Goal: Task Accomplishment & Management: Manage account settings

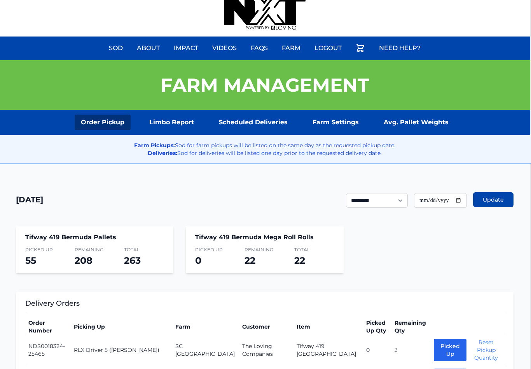
scroll to position [12, 1]
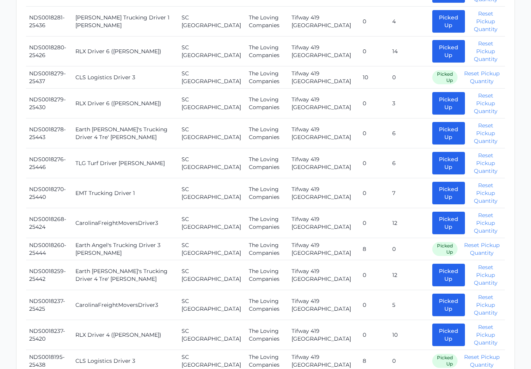
scroll to position [578, 0]
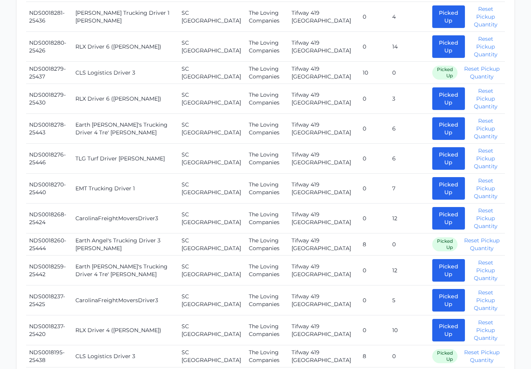
click at [446, 122] on button "Picked Up" at bounding box center [448, 128] width 33 height 23
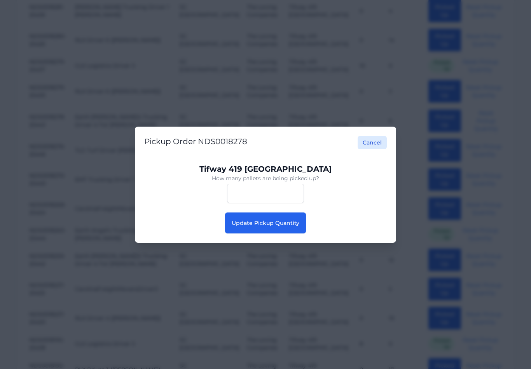
click at [278, 225] on button "Update Pickup Quantity" at bounding box center [265, 223] width 81 height 21
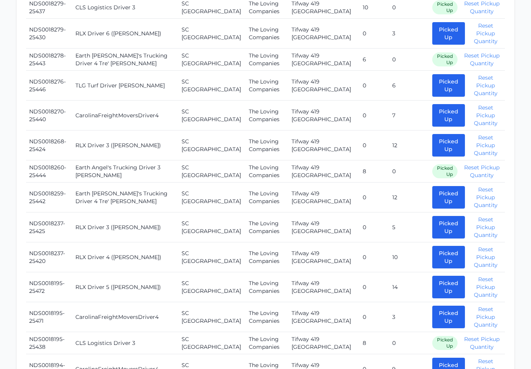
scroll to position [643, 0]
click at [442, 187] on button "Picked Up" at bounding box center [448, 198] width 33 height 23
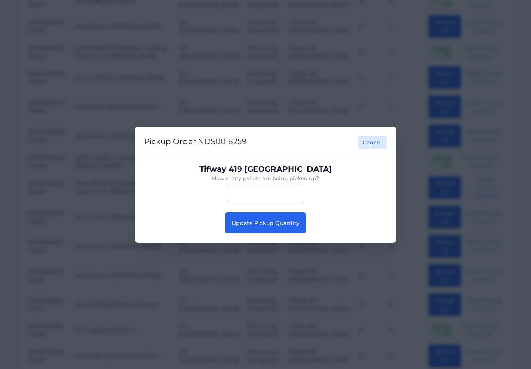
click at [249, 233] on button "Update Pickup Quantity" at bounding box center [265, 223] width 81 height 21
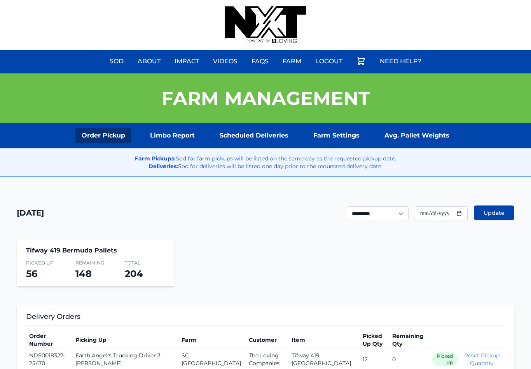
click at [337, 131] on link "Farm Settings" at bounding box center [336, 136] width 59 height 16
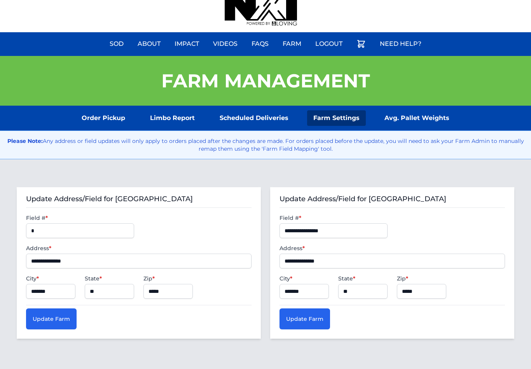
scroll to position [17, 0]
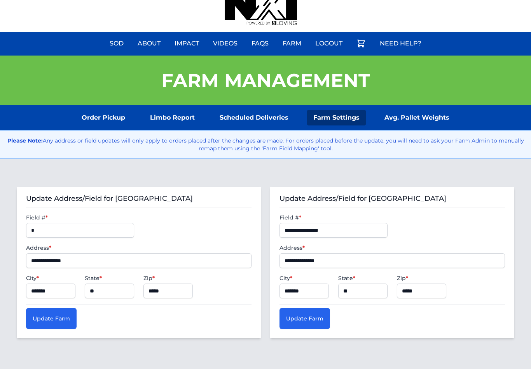
click at [366, 221] on label "Field # *" at bounding box center [333, 218] width 108 height 8
click at [368, 226] on input "**********" at bounding box center [333, 230] width 108 height 15
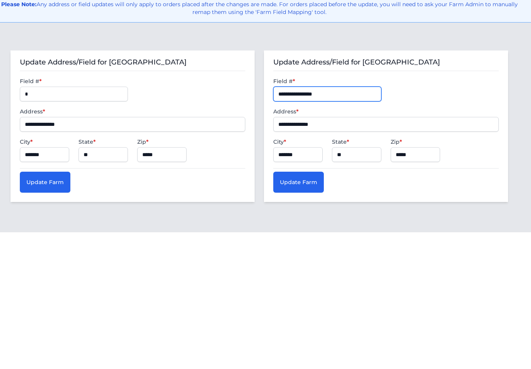
click at [356, 223] on input "**********" at bounding box center [327, 230] width 108 height 15
type input "**********"
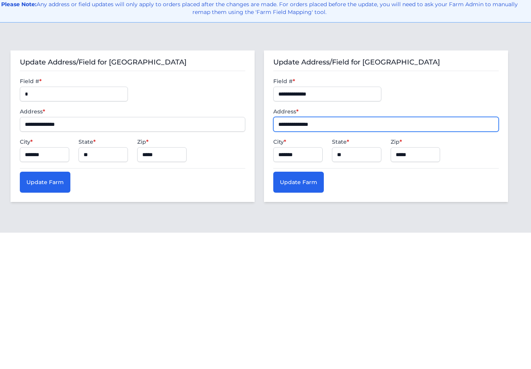
click at [354, 254] on input "**********" at bounding box center [385, 261] width 225 height 15
type input "*"
type input "**********"
click at [311, 309] on button "Update Farm" at bounding box center [298, 319] width 51 height 21
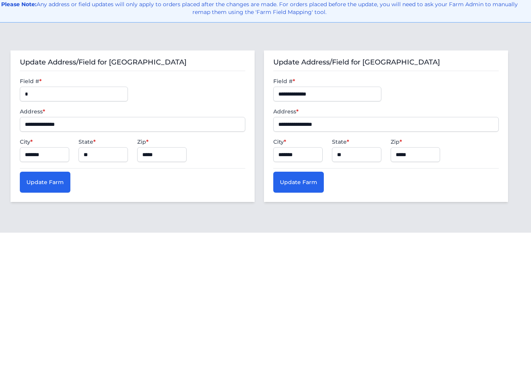
scroll to position [109, 6]
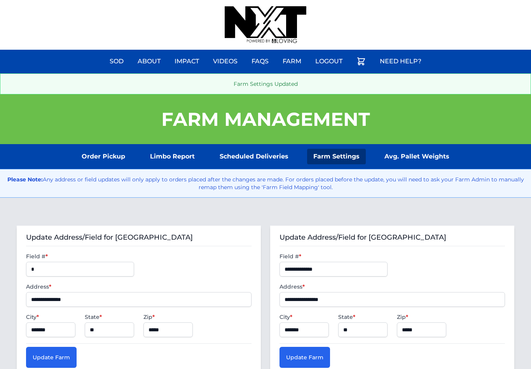
click at [100, 163] on link "Order Pickup" at bounding box center [103, 157] width 56 height 16
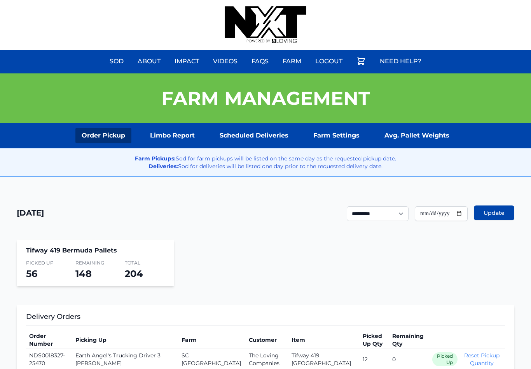
scroll to position [5, 0]
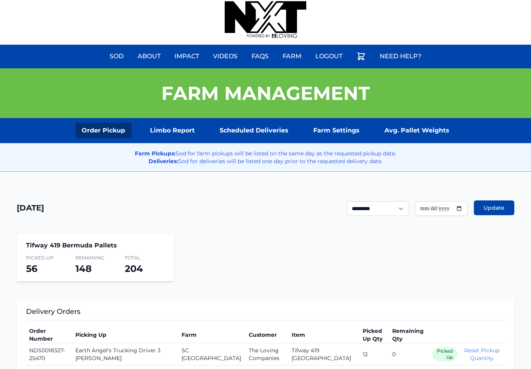
click at [417, 136] on link "Avg. Pallet Weights" at bounding box center [416, 131] width 77 height 16
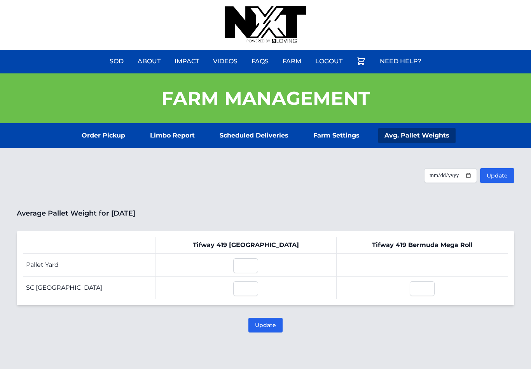
click at [108, 124] on section "Order Pickup Limbo Report Scheduled Deliveries Farm Settings Avg. Pallet Weights" at bounding box center [265, 135] width 531 height 25
click at [96, 134] on link "Order Pickup" at bounding box center [103, 136] width 56 height 16
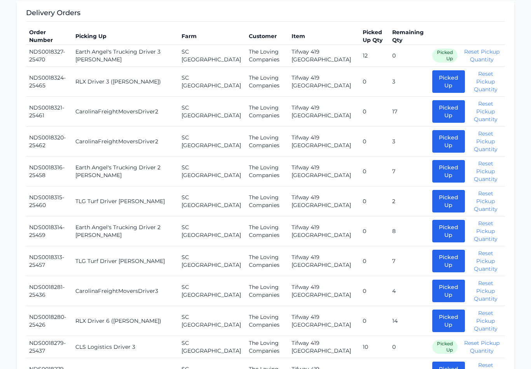
scroll to position [304, 0]
click at [445, 112] on button "Picked Up" at bounding box center [448, 111] width 33 height 23
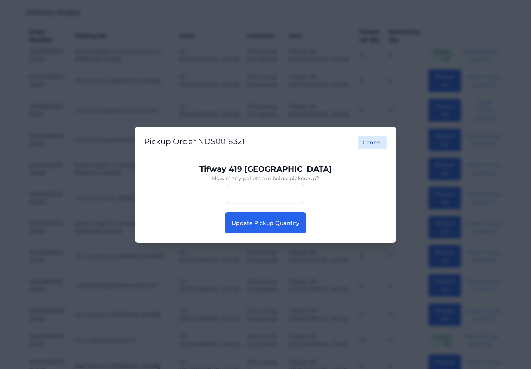
click at [270, 233] on button "Update Pickup Quantity" at bounding box center [265, 223] width 81 height 21
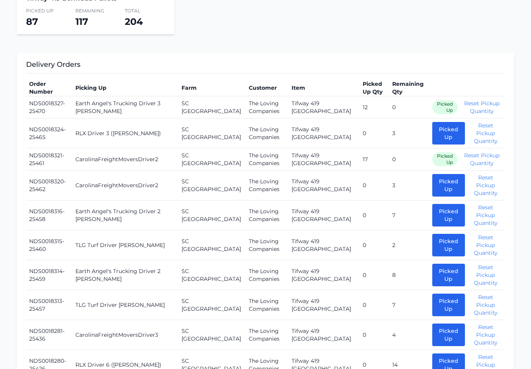
click at [432, 183] on button "Picked Up" at bounding box center [448, 185] width 33 height 23
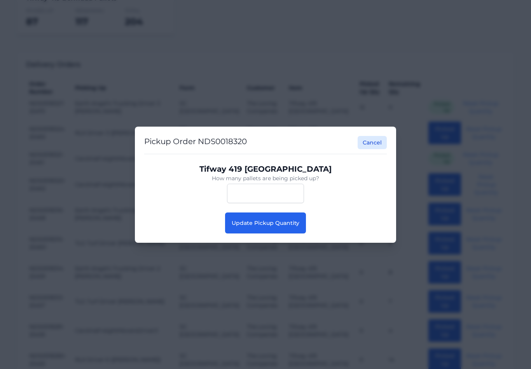
click at [258, 227] on span "Update Pickup Quantity" at bounding box center [266, 223] width 68 height 7
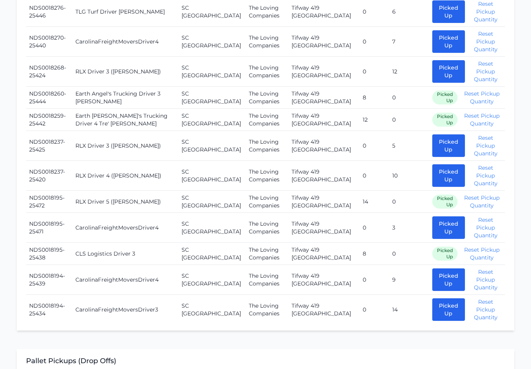
scroll to position [695, 0]
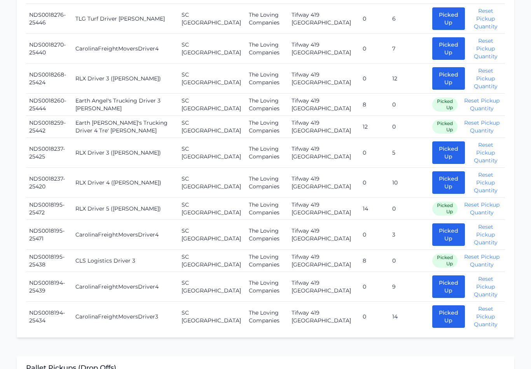
click at [433, 305] on button "Picked Up" at bounding box center [448, 316] width 33 height 23
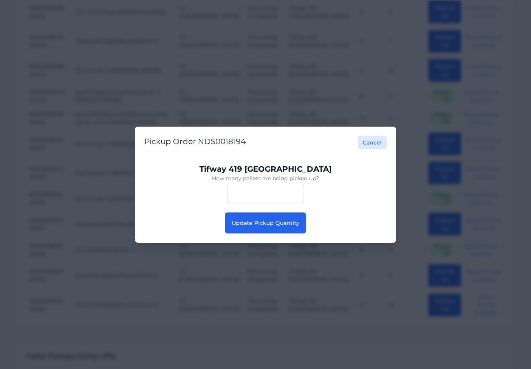
click at [268, 224] on button "Update Pickup Quantity" at bounding box center [265, 223] width 81 height 21
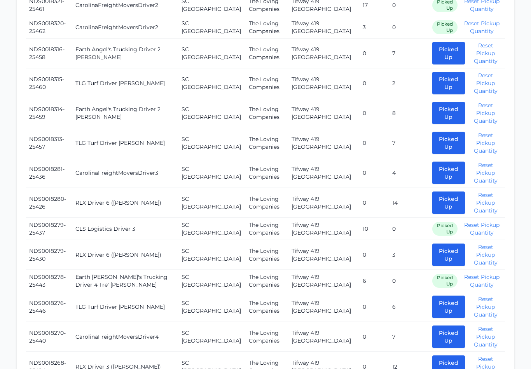
scroll to position [406, 0]
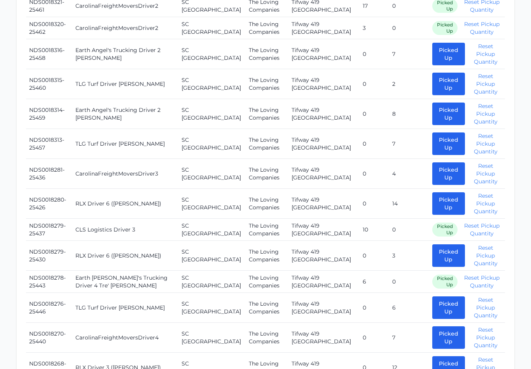
click at [432, 167] on button "Picked Up" at bounding box center [448, 173] width 33 height 23
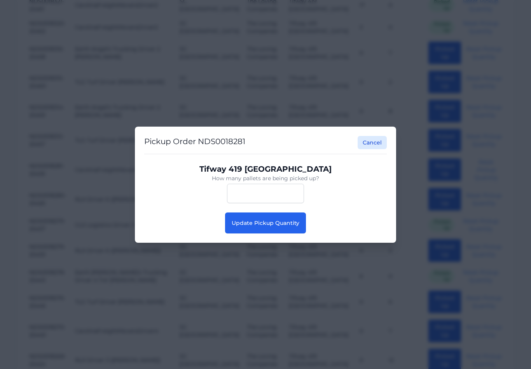
click at [269, 225] on span "Update Pickup Quantity" at bounding box center [266, 223] width 68 height 7
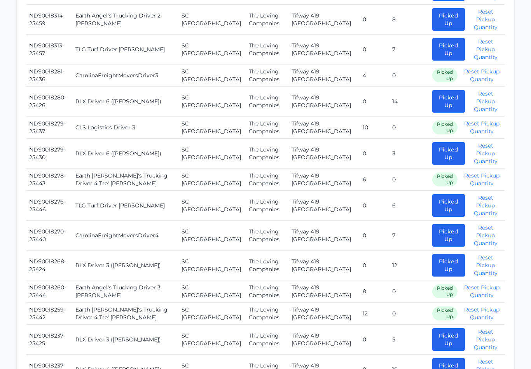
scroll to position [501, 0]
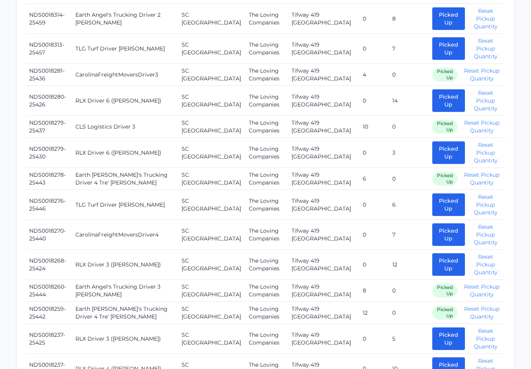
click at [432, 228] on button "Picked Up" at bounding box center [448, 234] width 33 height 23
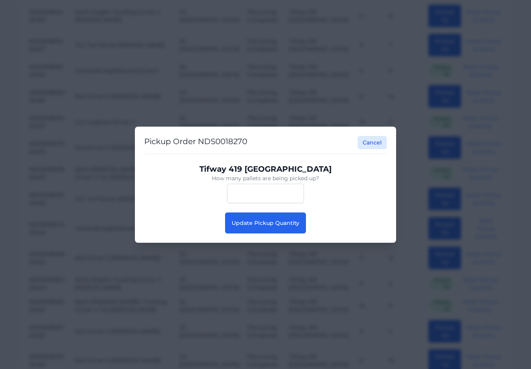
click at [270, 227] on span "Update Pickup Quantity" at bounding box center [266, 223] width 68 height 7
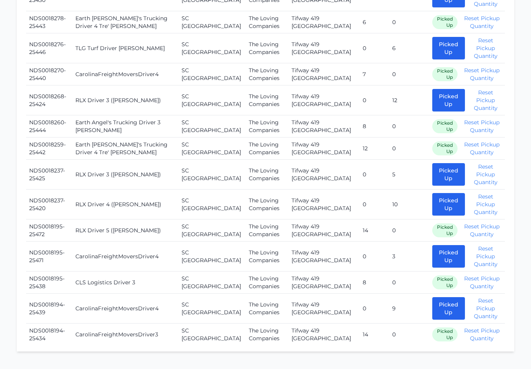
scroll to position [658, 0]
click at [432, 247] on button "Picked Up" at bounding box center [448, 256] width 33 height 23
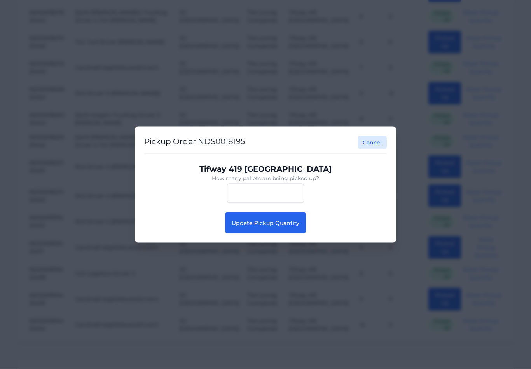
scroll to position [658, 0]
click at [267, 227] on span "Update Pickup Quantity" at bounding box center [266, 223] width 68 height 7
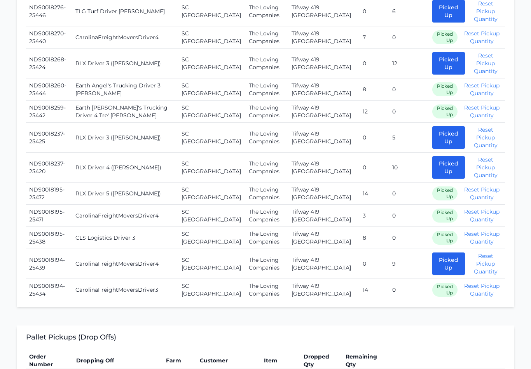
scroll to position [694, 0]
click at [441, 254] on button "Picked Up" at bounding box center [448, 264] width 33 height 23
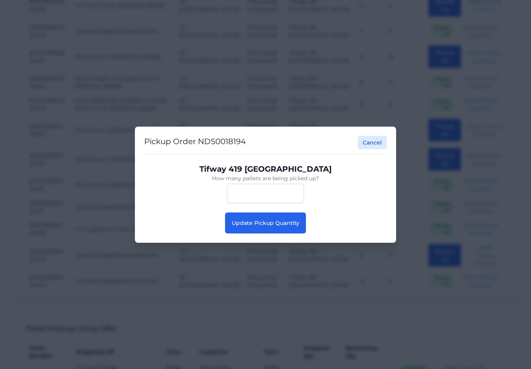
click at [274, 227] on span "Update Pickup Quantity" at bounding box center [266, 223] width 68 height 7
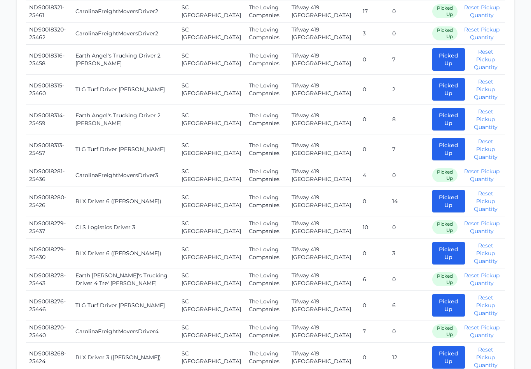
scroll to position [400, 0]
click at [440, 59] on button "Picked Up" at bounding box center [448, 59] width 33 height 23
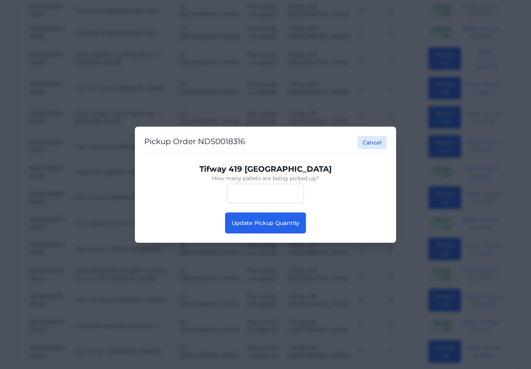
click at [274, 227] on span "Update Pickup Quantity" at bounding box center [266, 223] width 68 height 7
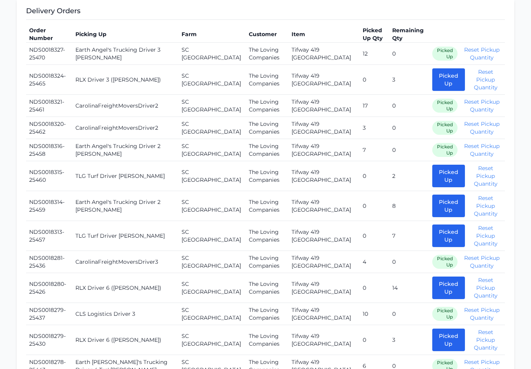
scroll to position [307, 0]
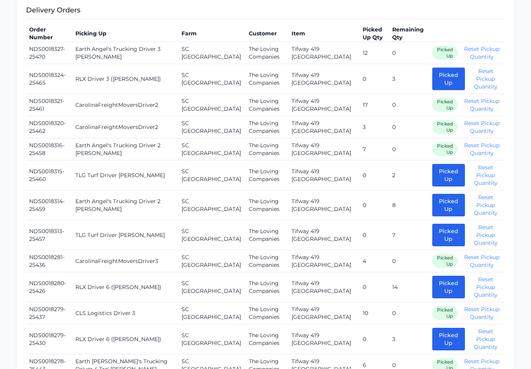
click at [434, 197] on button "Picked Up" at bounding box center [448, 205] width 33 height 23
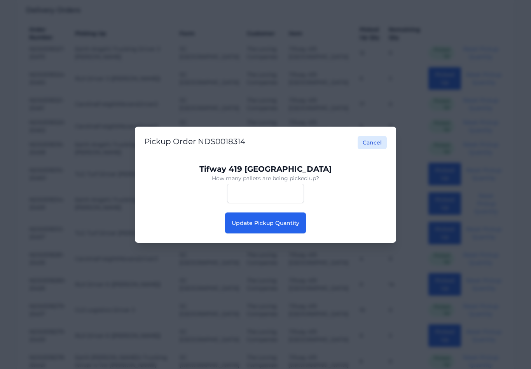
click at [286, 227] on span "Update Pickup Quantity" at bounding box center [266, 223] width 68 height 7
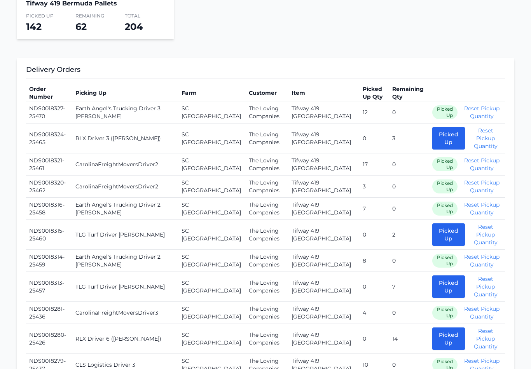
scroll to position [247, 0]
